Goal: Task Accomplishment & Management: Manage account settings

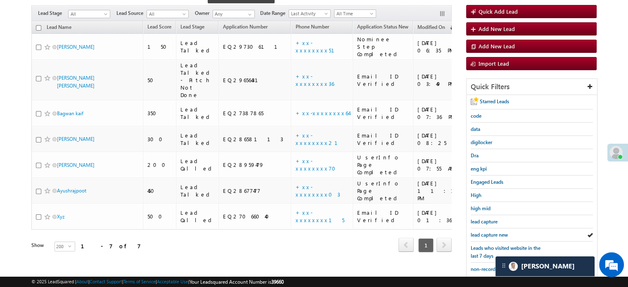
scroll to position [165, 0]
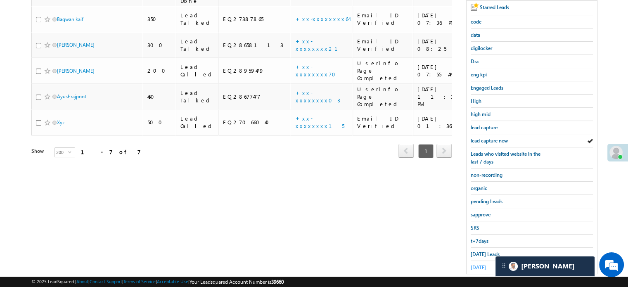
click at [485, 264] on span "yesterday" at bounding box center [477, 267] width 15 height 6
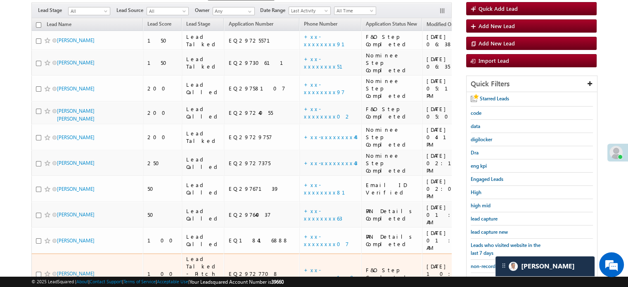
scroll to position [87, 0]
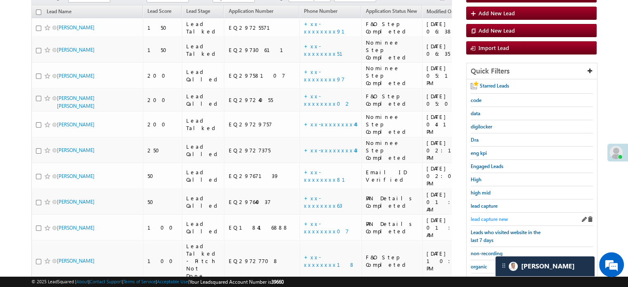
click at [487, 217] on span "lead capture new" at bounding box center [488, 219] width 37 height 6
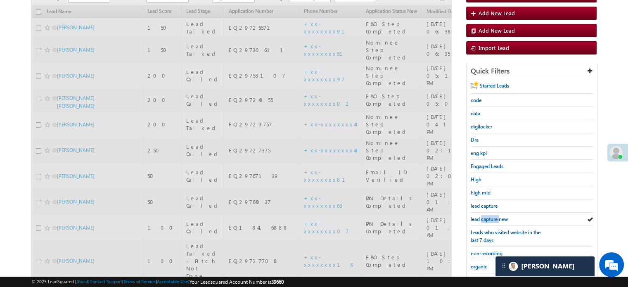
click at [487, 217] on span "lead capture new" at bounding box center [488, 219] width 37 height 6
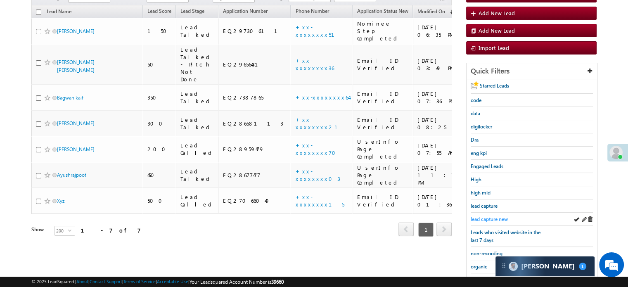
click at [493, 218] on span "lead capture new" at bounding box center [488, 219] width 37 height 6
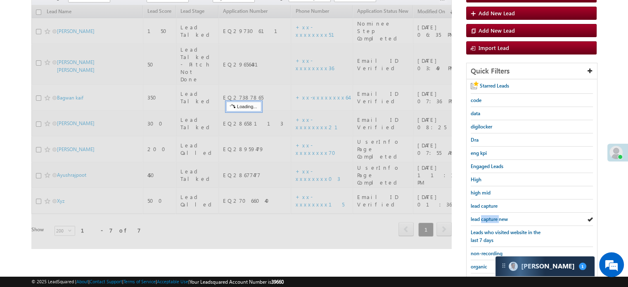
click at [493, 219] on span "lead capture new" at bounding box center [488, 219] width 37 height 6
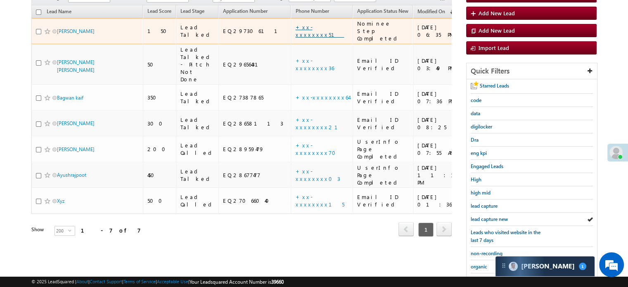
click at [295, 24] on link "+xx-xxxxxxxx51" at bounding box center [319, 31] width 49 height 14
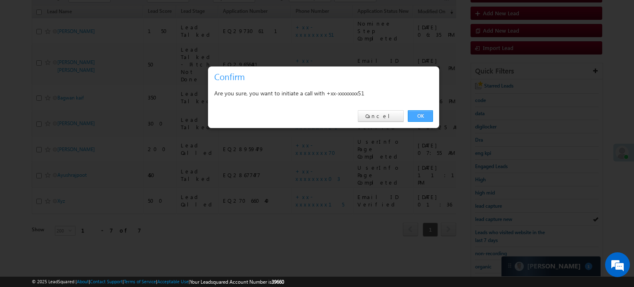
click at [419, 113] on link "OK" at bounding box center [420, 116] width 25 height 12
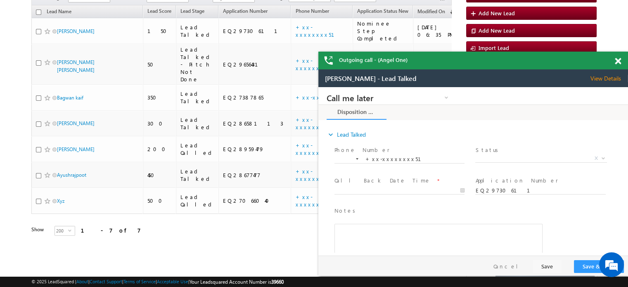
scroll to position [0, 0]
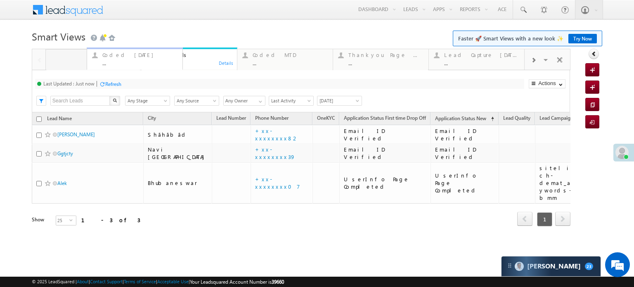
drag, startPoint x: 175, startPoint y: 56, endPoint x: 120, endPoint y: 57, distance: 55.3
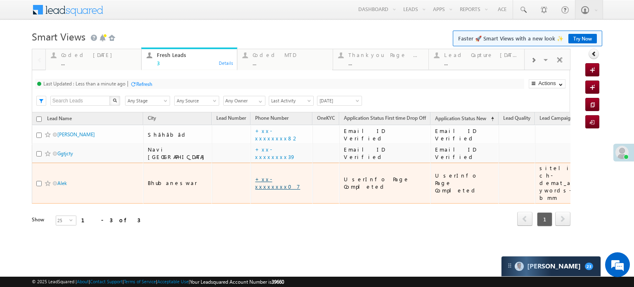
click at [256, 175] on link "+xx-xxxxxxxx07" at bounding box center [277, 182] width 45 height 14
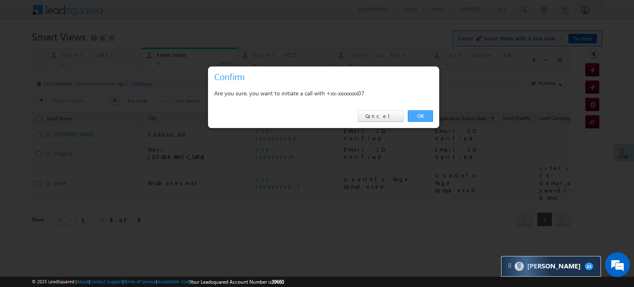
click at [421, 118] on link "OK" at bounding box center [420, 116] width 25 height 12
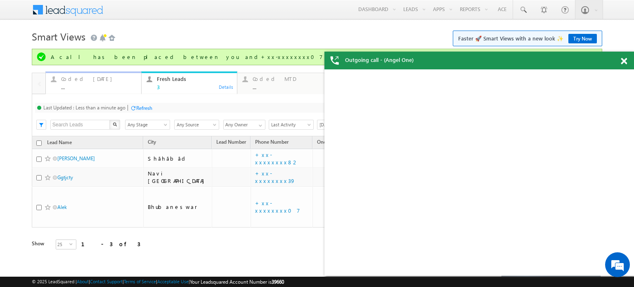
click at [85, 82] on div "Coded [DATE]" at bounding box center [98, 79] width 75 height 7
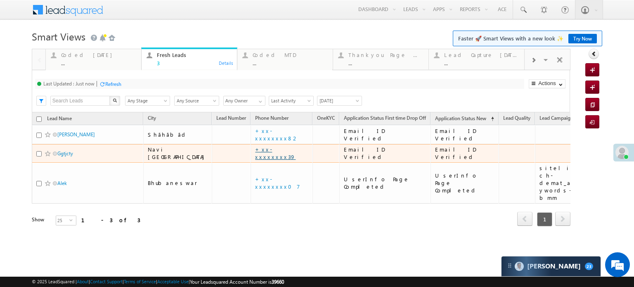
click at [255, 151] on link "+xx-xxxxxxxx39" at bounding box center [275, 153] width 40 height 14
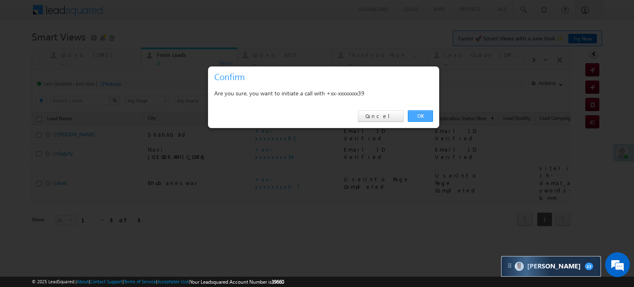
click at [421, 116] on link "OK" at bounding box center [420, 116] width 25 height 12
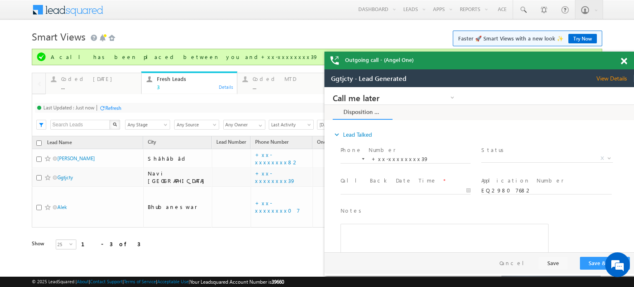
click at [624, 64] on span at bounding box center [624, 61] width 6 height 7
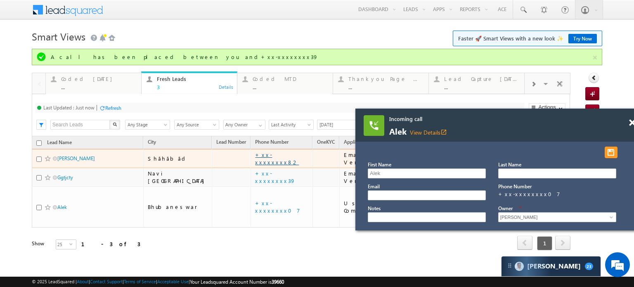
click at [255, 158] on link "+xx-xxxxxxxx82" at bounding box center [277, 158] width 44 height 14
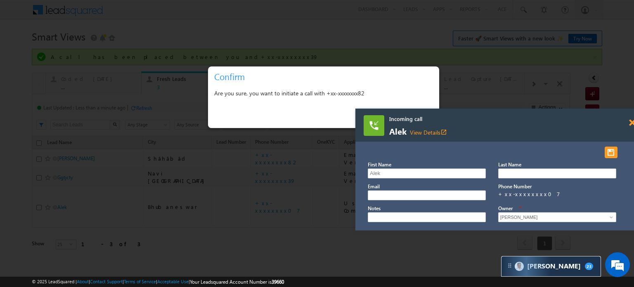
click at [632, 123] on span at bounding box center [632, 122] width 6 height 7
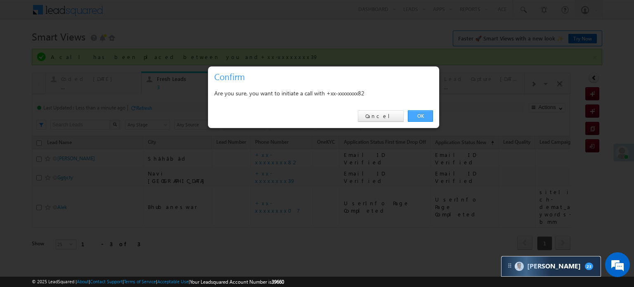
click at [418, 115] on link "OK" at bounding box center [420, 116] width 25 height 12
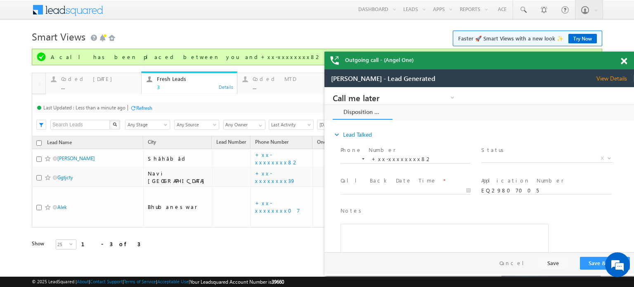
click at [626, 62] on span at bounding box center [624, 61] width 6 height 7
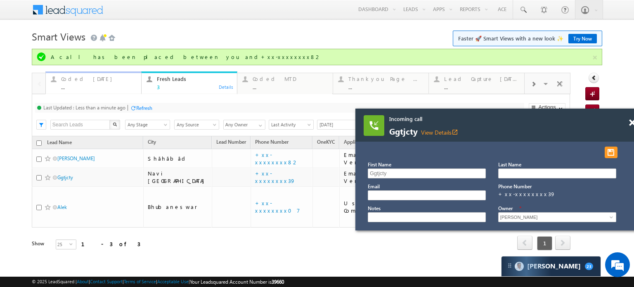
click at [83, 86] on div "..." at bounding box center [98, 87] width 75 height 6
